Goal: Task Accomplishment & Management: Manage account settings

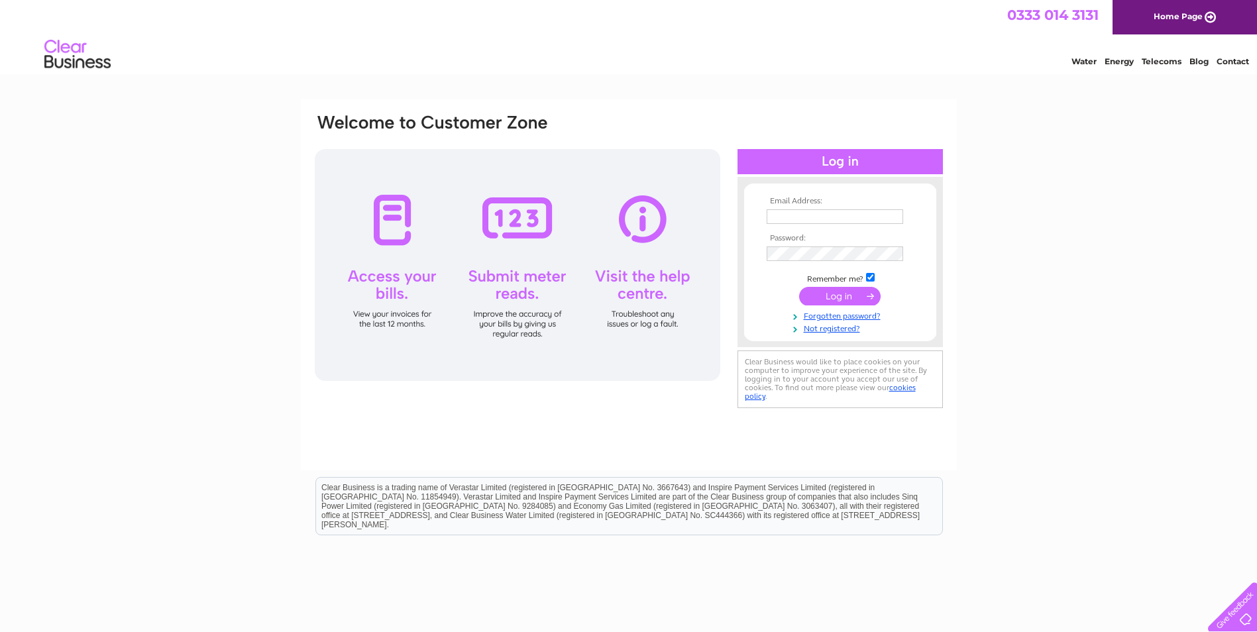
type input "[EMAIL_ADDRESS][DOMAIN_NAME]"
click at [838, 292] on input "submit" at bounding box center [840, 296] width 82 height 19
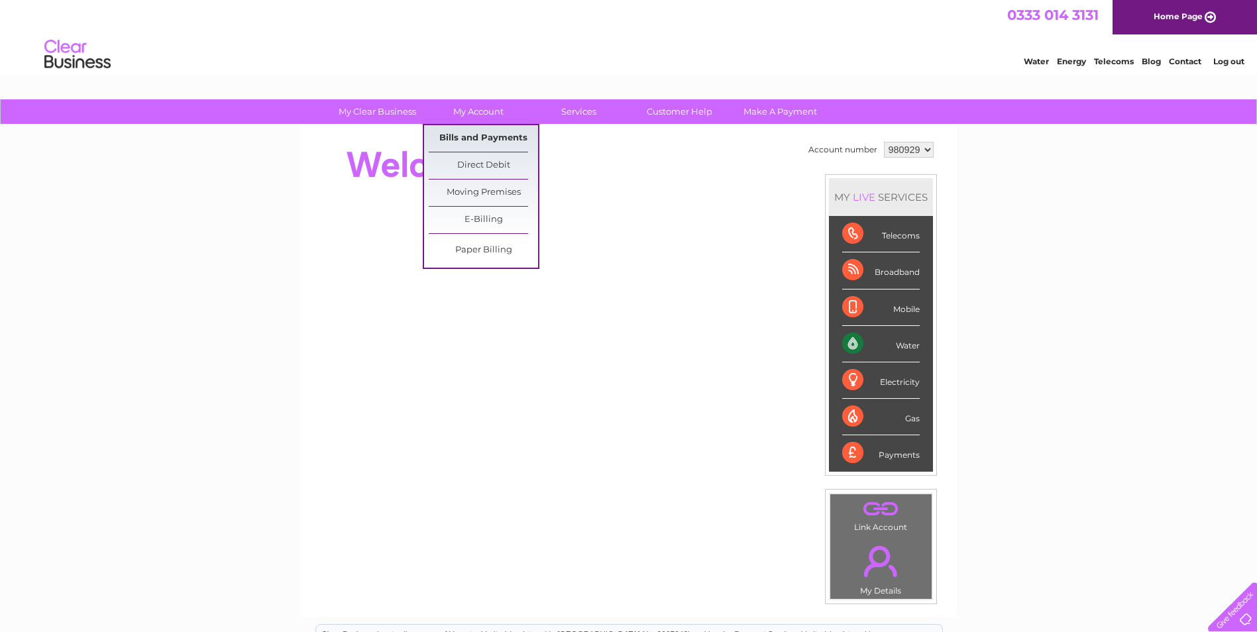
click at [482, 137] on link "Bills and Payments" at bounding box center [483, 138] width 109 height 27
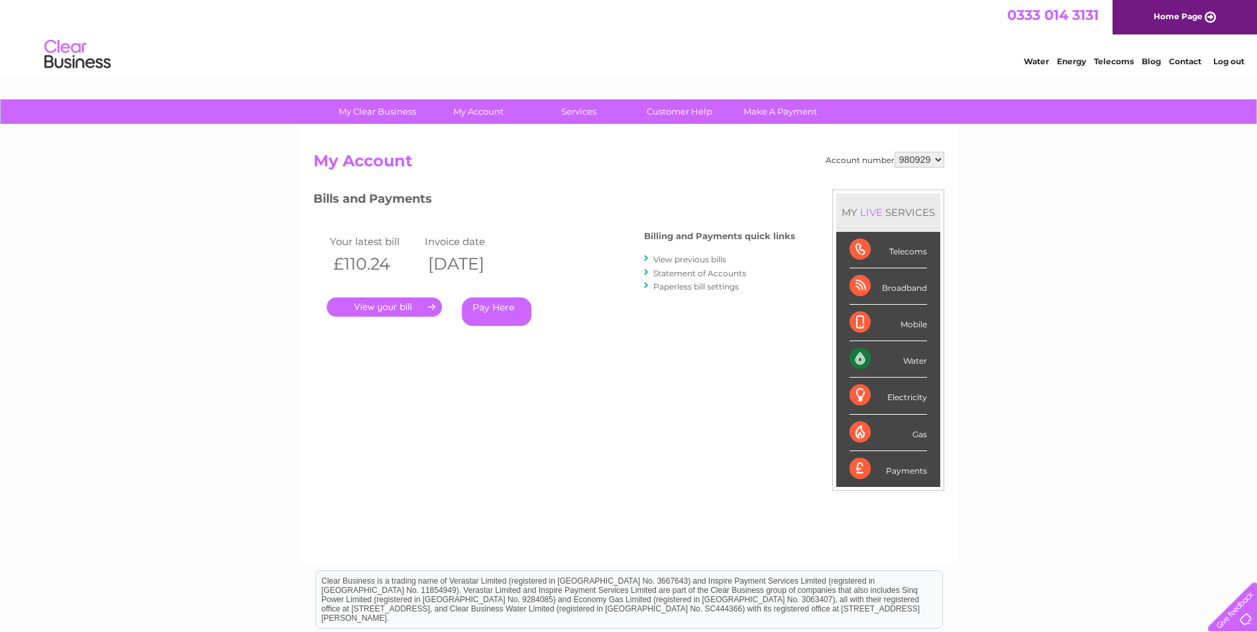
click at [422, 310] on link "." at bounding box center [384, 307] width 115 height 19
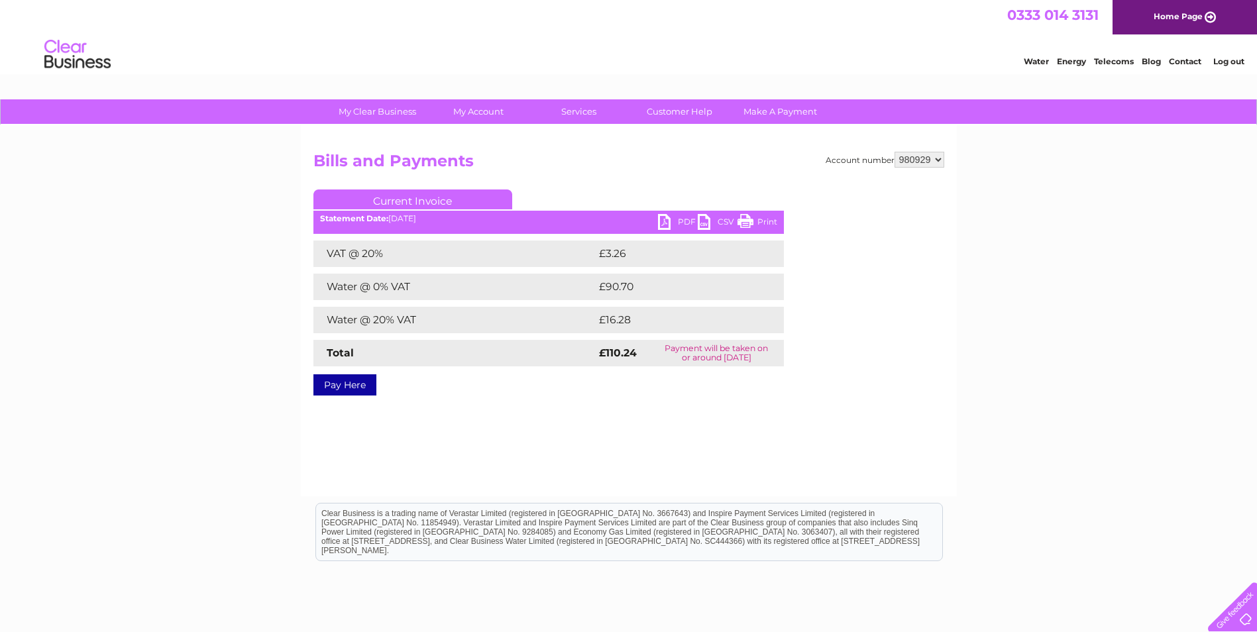
click at [665, 221] on link "PDF" at bounding box center [678, 223] width 40 height 19
